Goal: Participate in discussion: Engage in conversation with other users on a specific topic

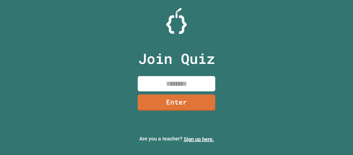
click at [180, 87] on input at bounding box center [177, 83] width 78 height 15
type input "********"
click at [186, 109] on link "Enter" at bounding box center [177, 101] width 78 height 17
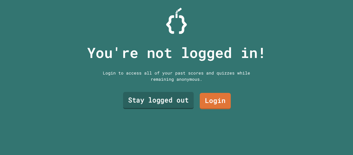
click at [181, 103] on link "Stay logged out" at bounding box center [158, 100] width 71 height 17
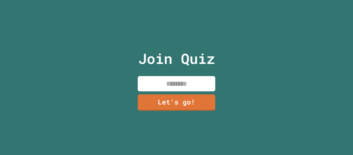
click at [171, 82] on input at bounding box center [177, 83] width 78 height 15
type input "********"
click at [179, 103] on link "Let's go!" at bounding box center [176, 102] width 78 height 17
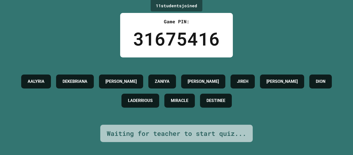
click at [85, 39] on div "11 student s joined Game PIN: 31675416 AALYRIA DEKEBRIANA [PERSON_NAME] [PERSON…" at bounding box center [176, 77] width 353 height 155
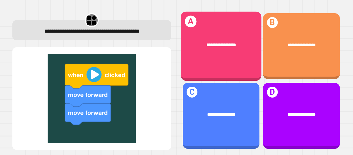
click at [228, 52] on div "**********" at bounding box center [221, 45] width 81 height 24
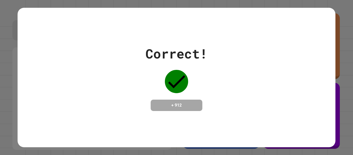
click at [212, 111] on div "Correct! + 912" at bounding box center [177, 77] width 318 height 67
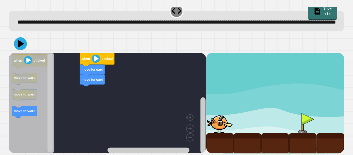
scroll to position [14, 0]
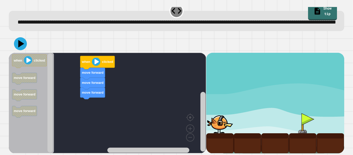
click at [92, 101] on div "move forward move forward move forward when clicked when clicked move forward m…" at bounding box center [107, 103] width 197 height 100
click at [20, 41] on icon at bounding box center [21, 43] width 7 height 9
click at [93, 61] on image "Blockly Workspace" at bounding box center [96, 62] width 8 height 8
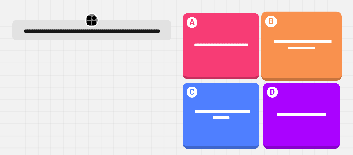
click at [297, 57] on div "**********" at bounding box center [301, 44] width 81 height 30
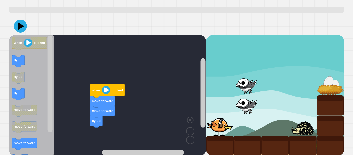
scroll to position [28, 0]
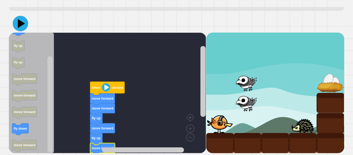
click at [19, 28] on icon at bounding box center [21, 23] width 7 height 9
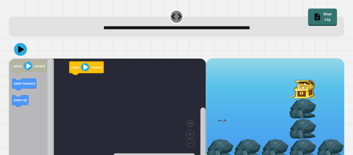
scroll to position [6, 0]
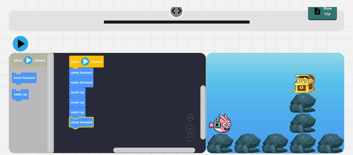
click at [18, 48] on icon at bounding box center [21, 44] width 16 height 16
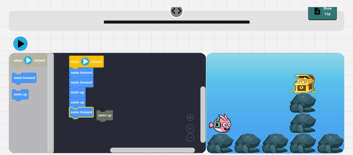
click at [19, 46] on icon at bounding box center [21, 44] width 7 height 9
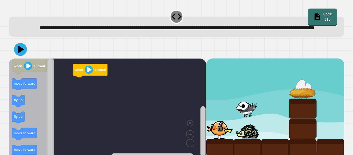
scroll to position [14, 0]
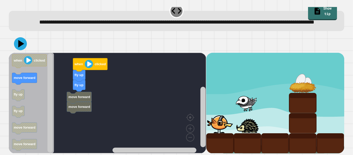
click at [83, 111] on div "when clicked fly up fly up move forward move forward when clicked move forward …" at bounding box center [107, 103] width 197 height 100
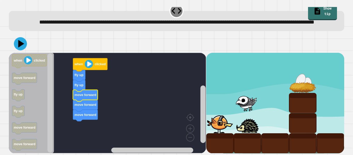
click at [22, 44] on icon at bounding box center [21, 44] width 6 height 8
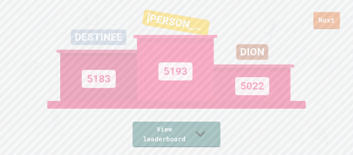
click at [337, 24] on link "Next" at bounding box center [326, 20] width 27 height 17
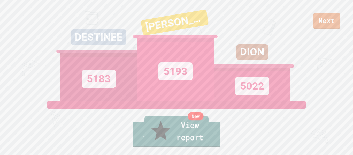
click at [204, 120] on div "New" at bounding box center [196, 116] width 16 height 8
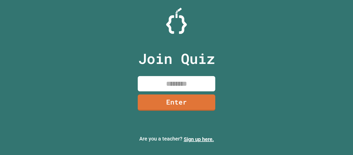
click at [190, 84] on input at bounding box center [177, 83] width 78 height 15
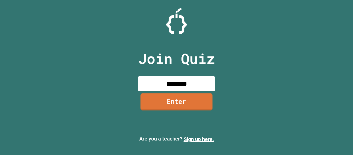
type input "********"
click at [196, 106] on link "Enter" at bounding box center [177, 101] width 72 height 17
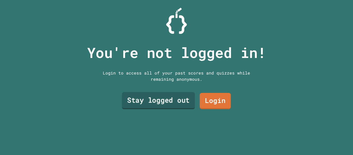
click at [170, 103] on link "Stay logged out" at bounding box center [158, 100] width 73 height 17
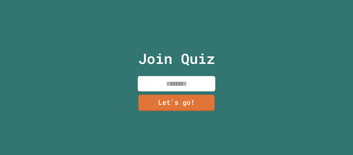
click at [161, 80] on input at bounding box center [177, 83] width 78 height 15
type input "********"
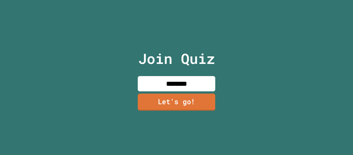
click at [153, 106] on link "Let's go!" at bounding box center [177, 101] width 78 height 17
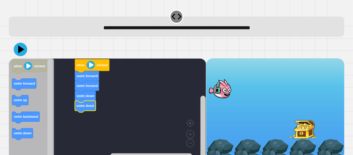
click at [20, 50] on icon at bounding box center [21, 49] width 6 height 8
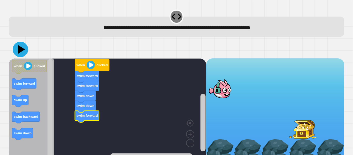
click at [18, 48] on icon at bounding box center [21, 50] width 16 height 16
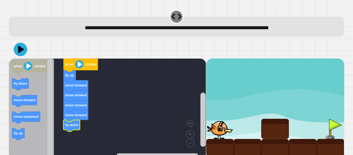
click at [22, 51] on icon at bounding box center [20, 49] width 13 height 13
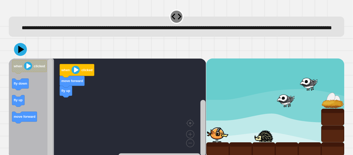
scroll to position [14, 0]
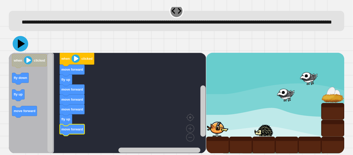
click at [20, 44] on icon at bounding box center [21, 43] width 7 height 9
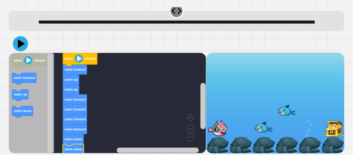
click at [24, 45] on icon at bounding box center [20, 43] width 15 height 15
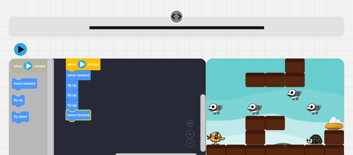
click at [73, 116] on text "move forward" at bounding box center [79, 115] width 22 height 4
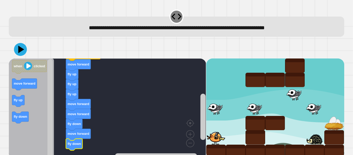
click at [21, 80] on icon "when clicked move forward fly up fly down" at bounding box center [31, 108] width 45 height 100
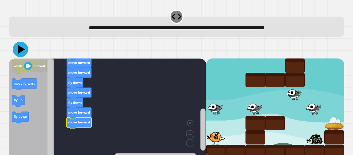
click at [21, 51] on icon at bounding box center [21, 49] width 7 height 9
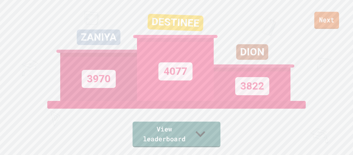
click at [326, 28] on link "Next" at bounding box center [326, 20] width 25 height 17
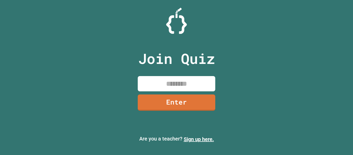
click at [176, 86] on input at bounding box center [177, 83] width 78 height 15
click at [187, 86] on input "**" at bounding box center [177, 83] width 78 height 15
type input "********"
click at [166, 103] on link "Enter" at bounding box center [176, 101] width 75 height 17
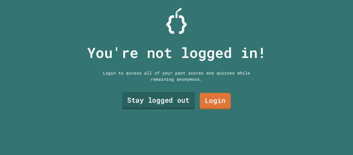
click at [179, 100] on link "Stay logged out" at bounding box center [158, 100] width 73 height 17
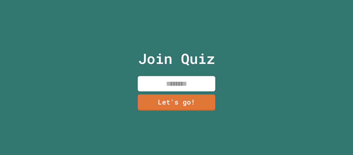
click at [157, 84] on input at bounding box center [177, 83] width 78 height 15
type input "********"
click at [155, 96] on link "Let's go!" at bounding box center [177, 102] width 78 height 16
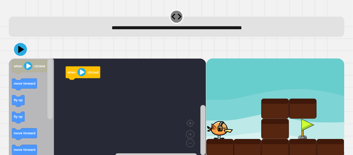
scroll to position [6, 0]
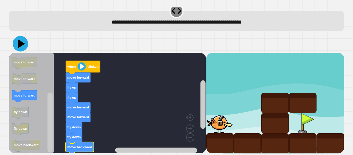
click at [23, 42] on icon at bounding box center [21, 44] width 16 height 16
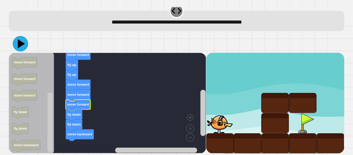
click at [16, 44] on icon at bounding box center [21, 44] width 16 height 16
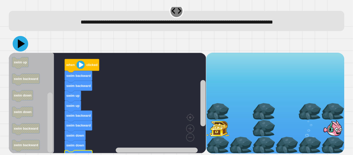
click at [20, 42] on icon at bounding box center [21, 43] width 7 height 9
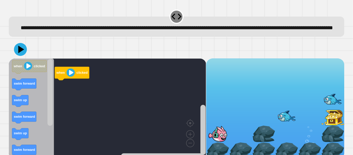
scroll to position [14, 0]
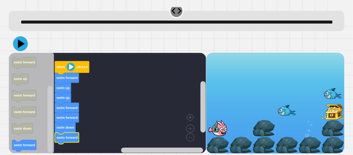
click at [18, 42] on icon at bounding box center [21, 43] width 7 height 9
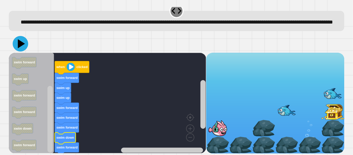
click at [18, 42] on icon at bounding box center [21, 44] width 16 height 16
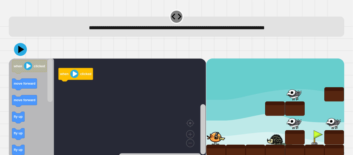
scroll to position [6, 0]
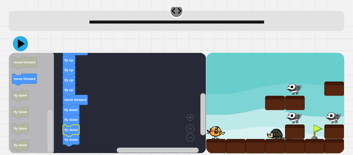
click at [20, 39] on icon at bounding box center [20, 43] width 15 height 15
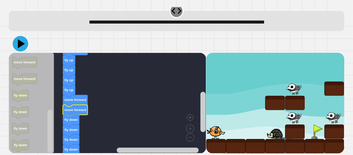
click at [18, 44] on icon at bounding box center [21, 44] width 16 height 16
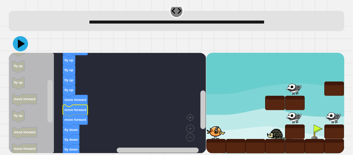
click at [19, 46] on icon at bounding box center [21, 43] width 7 height 9
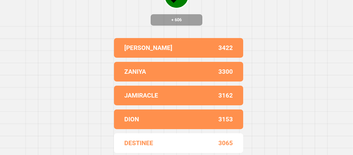
scroll to position [0, 0]
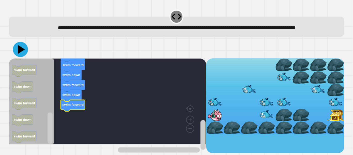
click at [17, 57] on icon at bounding box center [20, 49] width 15 height 15
